Goal: Find contact information: Find contact information

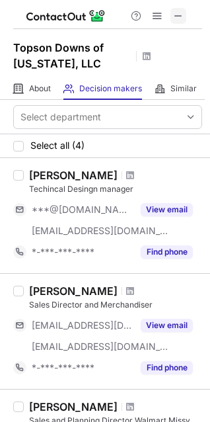
click at [176, 16] on span at bounding box center [178, 16] width 11 height 11
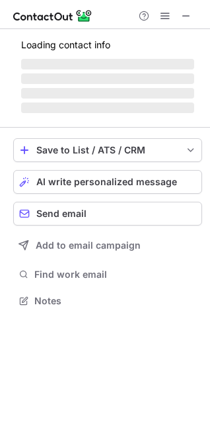
scroll to position [342, 210]
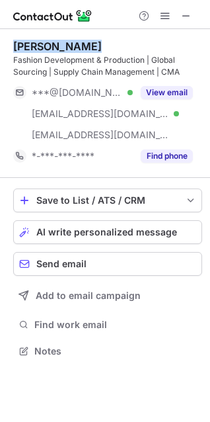
drag, startPoint x: 16, startPoint y: 42, endPoint x: 91, endPoint y: 47, distance: 74.9
click at [91, 47] on div "[PERSON_NAME]" at bounding box center [107, 46] width 189 height 13
copy div "[PERSON_NAME]"
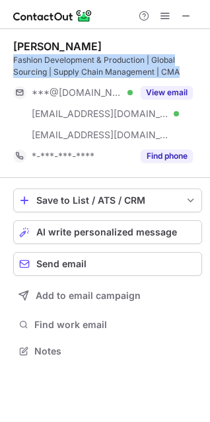
drag, startPoint x: 13, startPoint y: 58, endPoint x: 183, endPoint y: 70, distance: 169.7
click at [183, 70] on div "Fashion Development & Production | Global Sourcing | Supply Chain Management | …" at bounding box center [107, 66] width 189 height 24
drag, startPoint x: 15, startPoint y: 59, endPoint x: 181, endPoint y: 69, distance: 166.3
click at [181, 69] on div "Fashion Development & Production | Global Sourcing | Supply Chain Management | …" at bounding box center [107, 66] width 189 height 24
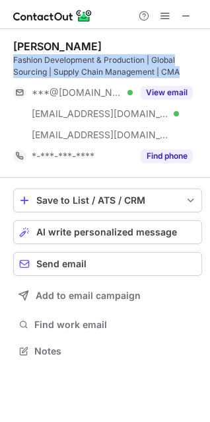
copy div "Fashion Development & Production | Global Sourcing | Supply Chain Management | …"
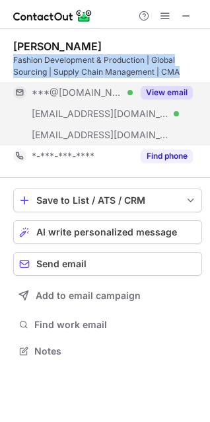
click at [171, 95] on button "View email" at bounding box center [167, 92] width 52 height 13
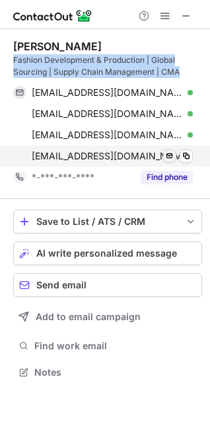
scroll to position [363, 210]
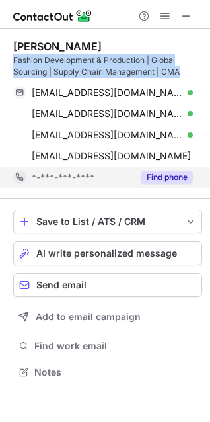
click at [163, 175] on button "Find phone" at bounding box center [167, 177] width 52 height 13
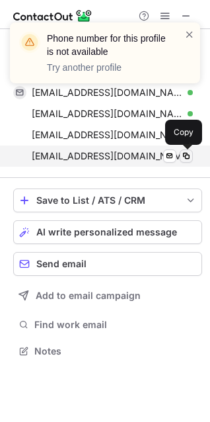
scroll to position [342, 210]
click at [189, 153] on span at bounding box center [186, 156] width 11 height 11
